Goal: Navigation & Orientation: Find specific page/section

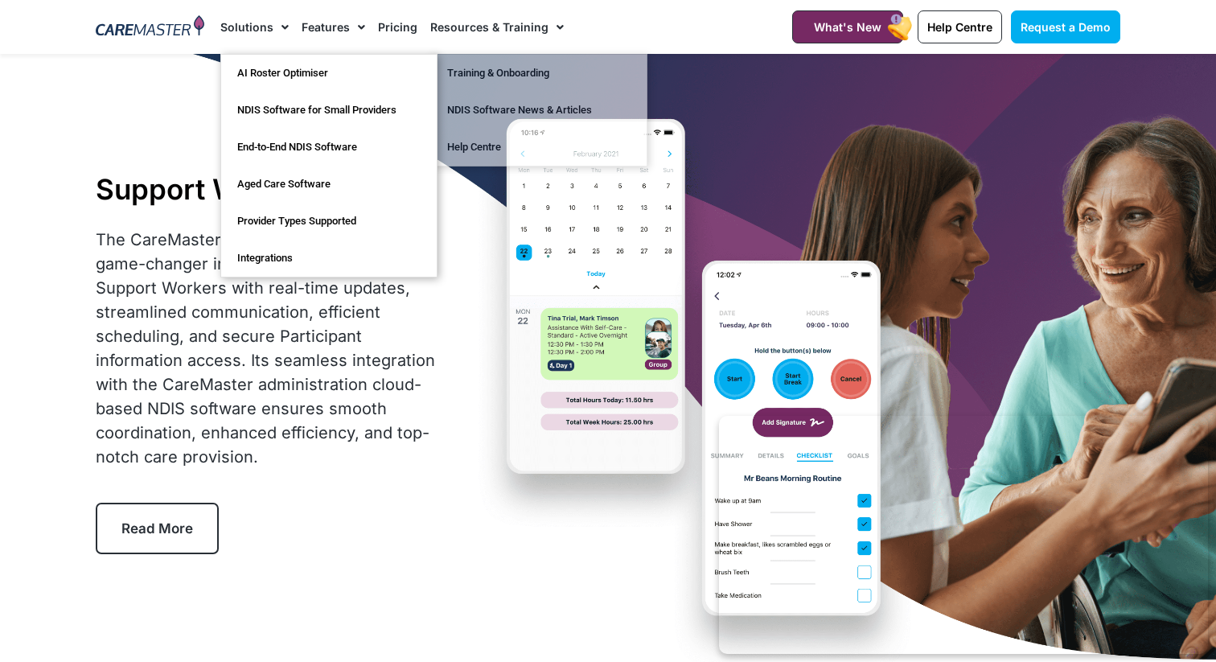
click at [281, 30] on span "Menu" at bounding box center [280, 27] width 15 height 27
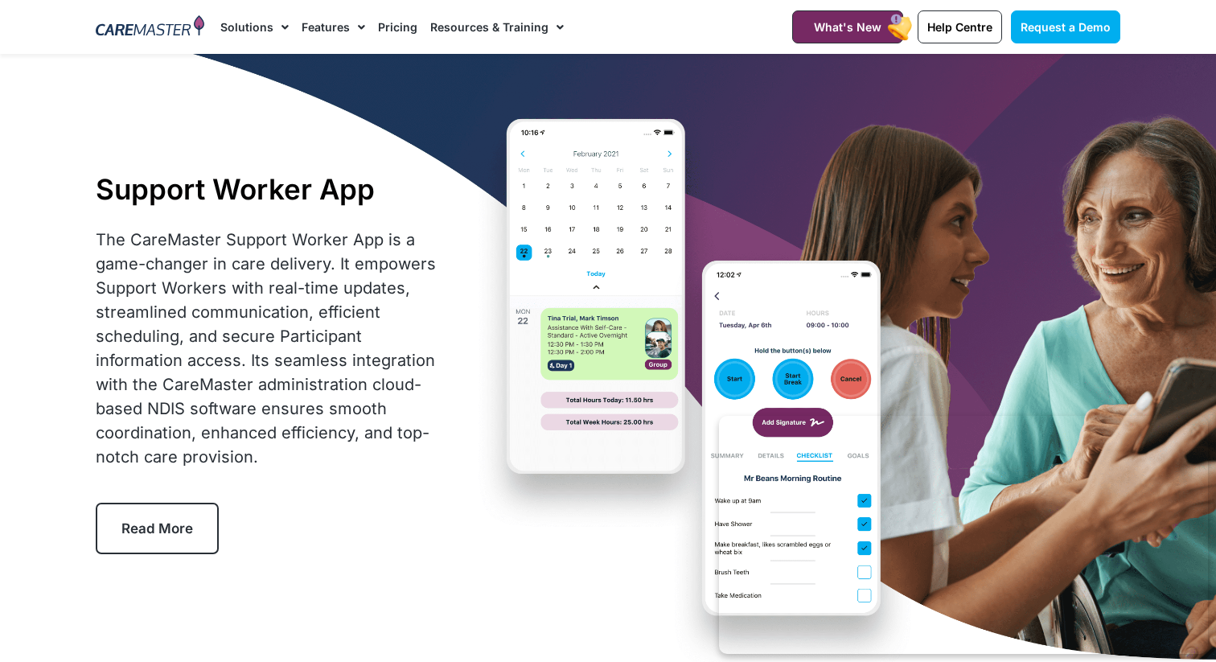
click at [281, 30] on span "Menu" at bounding box center [280, 27] width 15 height 27
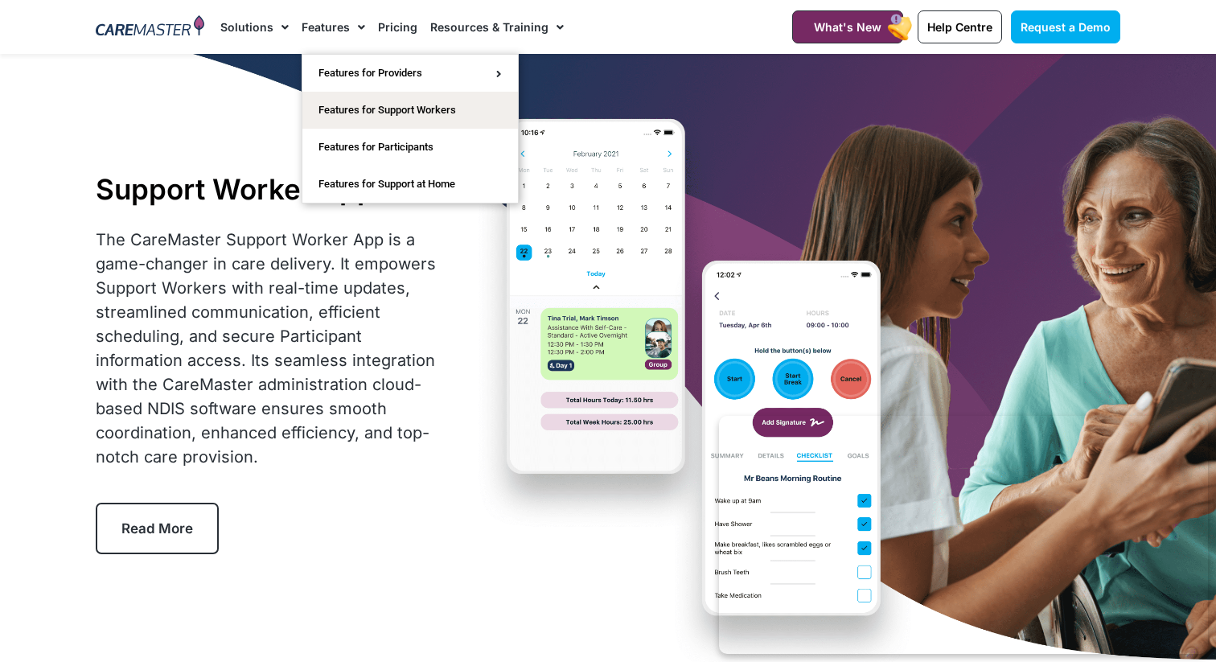
click at [359, 30] on span "Menu" at bounding box center [357, 27] width 15 height 27
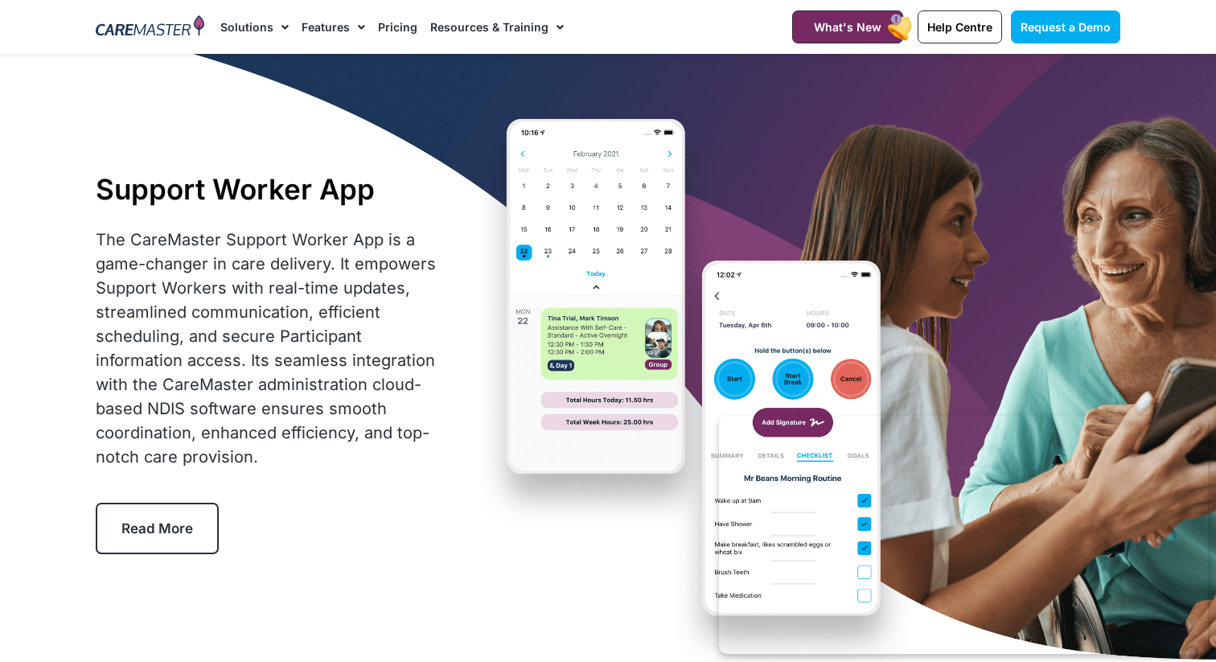
click at [363, 29] on li "Features Features for Providers Case Note Management Incident Management Invoic…" at bounding box center [333, 27] width 76 height 54
click at [356, 26] on span "Menu" at bounding box center [357, 27] width 15 height 27
click at [363, 26] on li "Features Features for Providers Case Note Management Incident Management Invoic…" at bounding box center [333, 27] width 76 height 54
click at [355, 26] on span "Menu" at bounding box center [357, 27] width 15 height 27
click at [117, 24] on img at bounding box center [150, 27] width 109 height 24
